Goal: Task Accomplishment & Management: Manage account settings

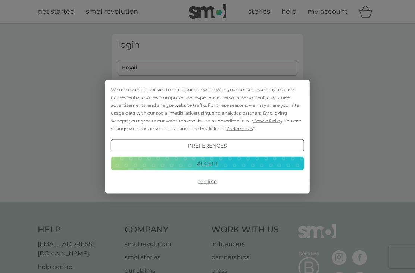
click at [230, 165] on button "Accept" at bounding box center [207, 163] width 193 height 13
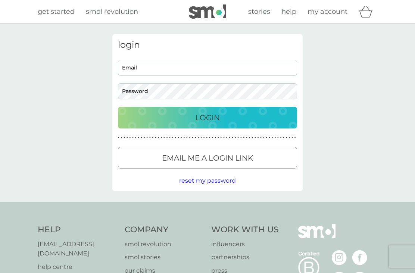
click at [152, 68] on input "Email" at bounding box center [207, 68] width 179 height 16
type input "[PERSON_NAME][EMAIL_ADDRESS][DOMAIN_NAME]"
click at [208, 117] on button "Login" at bounding box center [207, 118] width 179 height 22
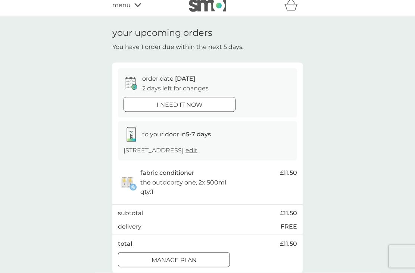
scroll to position [8, 0]
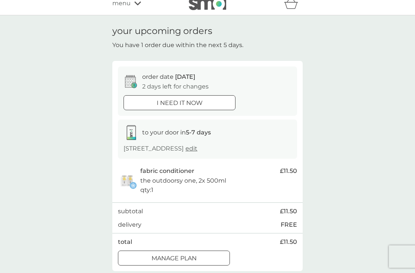
click at [219, 258] on div "Manage plan" at bounding box center [173, 258] width 111 height 10
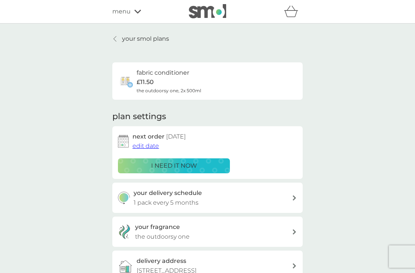
click at [152, 143] on span "edit date" at bounding box center [146, 145] width 27 height 7
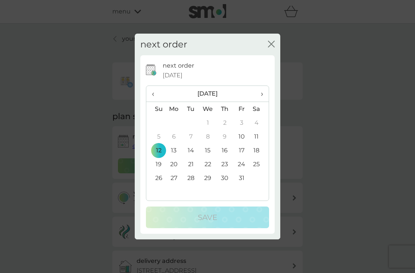
click at [227, 171] on td "23" at bounding box center [225, 164] width 17 height 14
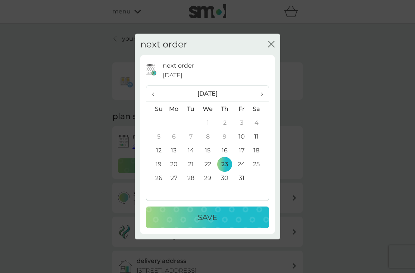
click at [230, 157] on td "16" at bounding box center [225, 150] width 17 height 14
click at [224, 228] on button "Save" at bounding box center [207, 217] width 123 height 22
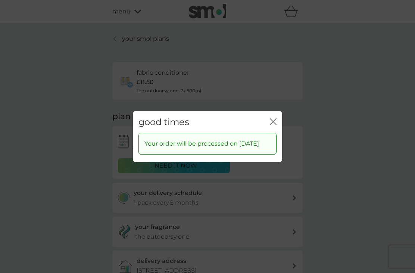
click at [271, 133] on div "good times close" at bounding box center [207, 122] width 149 height 22
click at [274, 133] on div "good times close" at bounding box center [207, 122] width 149 height 22
click at [273, 133] on div "good times close" at bounding box center [207, 122] width 149 height 22
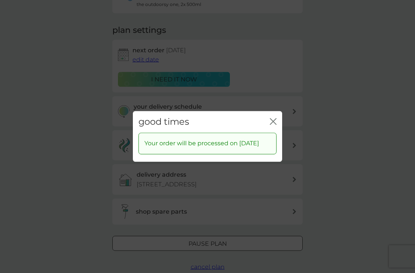
scroll to position [87, 0]
click at [241, 149] on p "Your order will be processed on 16 Oct 2025" at bounding box center [201, 144] width 115 height 10
click at [274, 125] on icon "close" at bounding box center [273, 121] width 7 height 7
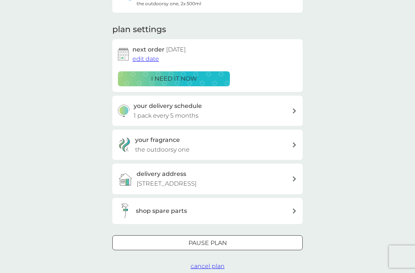
click at [288, 141] on div "your fragrance the outdoorsy one" at bounding box center [213, 144] width 157 height 19
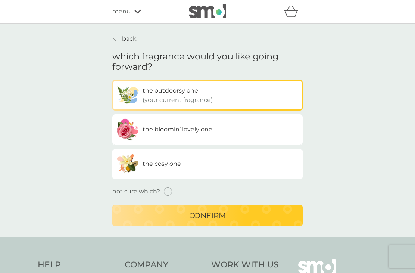
click at [252, 216] on div "confirm" at bounding box center [207, 215] width 175 height 12
